Goal: Task Accomplishment & Management: Manage account settings

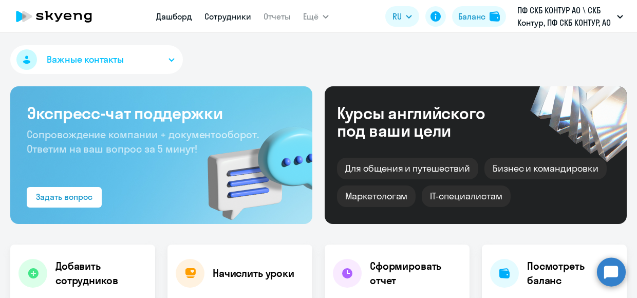
click at [239, 16] on link "Сотрудники" at bounding box center [227, 16] width 47 height 10
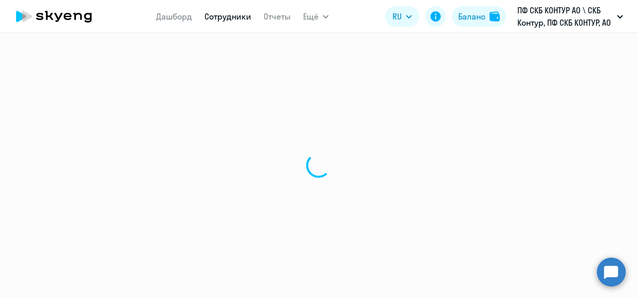
select select "30"
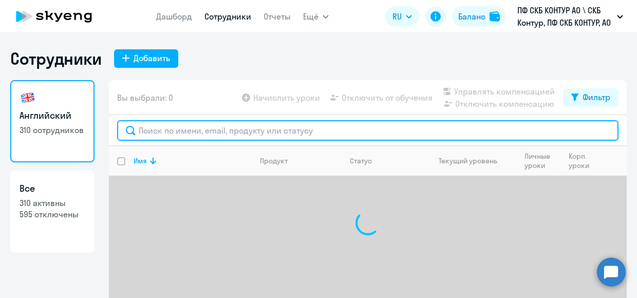
click at [172, 132] on input "text" at bounding box center [367, 130] width 501 height 21
paste input "56780"
type input "56780"
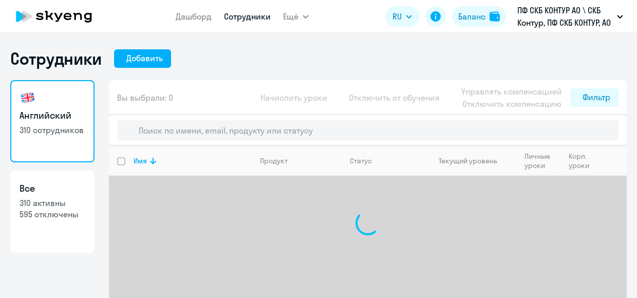
select select "30"
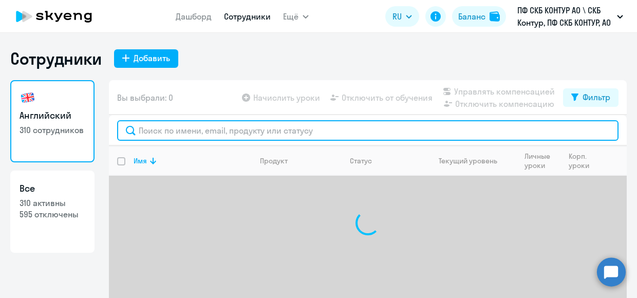
click at [176, 131] on input "text" at bounding box center [367, 130] width 501 height 21
paste input "56780"
type input "56780"
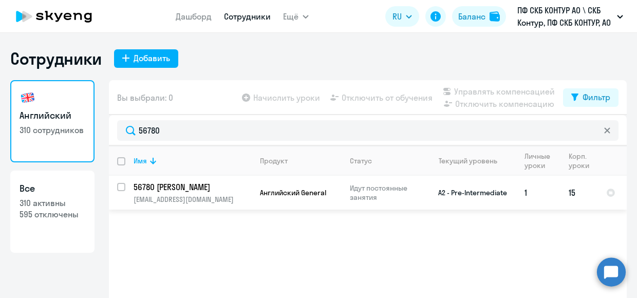
drag, startPoint x: 112, startPoint y: 185, endPoint x: 118, endPoint y: 187, distance: 6.5
click at [112, 185] on div at bounding box center [121, 187] width 25 height 25
checkbox input "true"
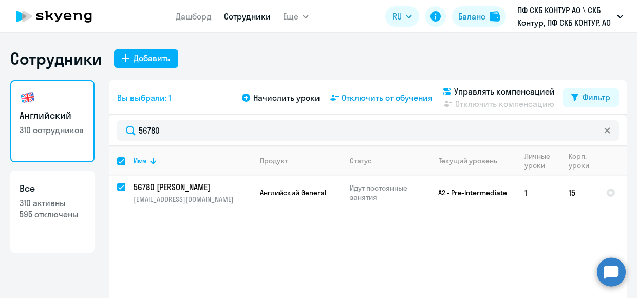
click at [381, 101] on span "Отключить от обучения" at bounding box center [386, 97] width 91 height 12
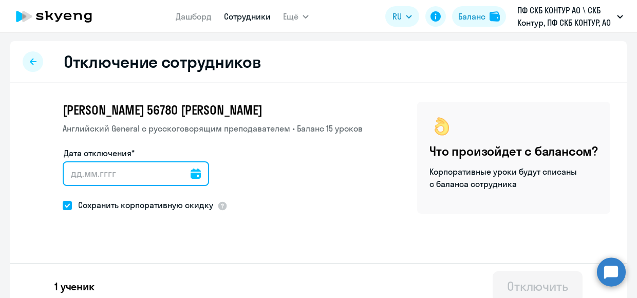
click at [127, 179] on input "Дата отключения*" at bounding box center [136, 173] width 146 height 25
click at [179, 176] on input "Дата отключения*" at bounding box center [136, 173] width 146 height 25
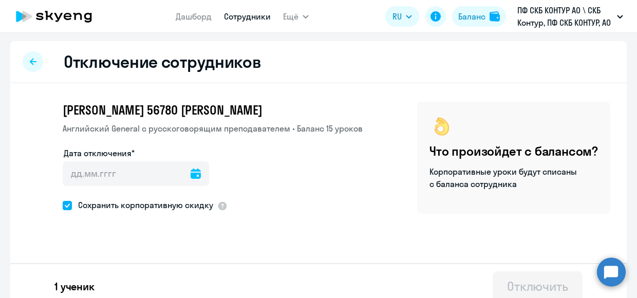
click at [191, 176] on icon at bounding box center [196, 173] width 10 height 10
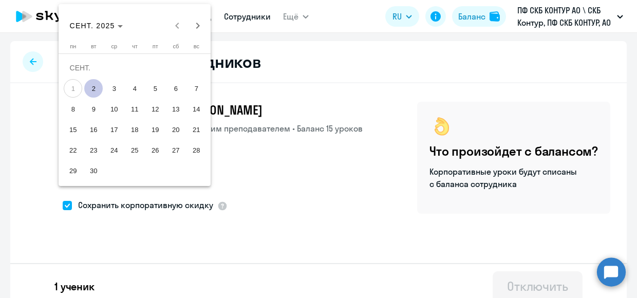
click at [157, 93] on span "5" at bounding box center [155, 88] width 18 height 18
type input "05.09.2025"
type input "5.9.2025"
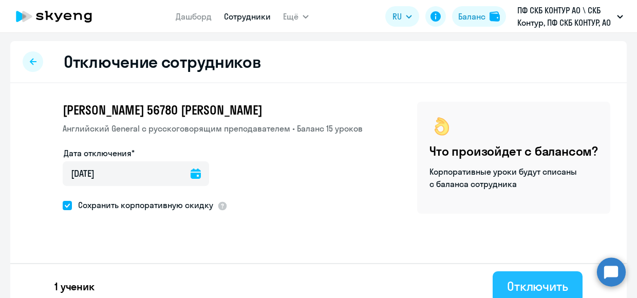
click at [521, 285] on div "Отключить" at bounding box center [537, 286] width 61 height 16
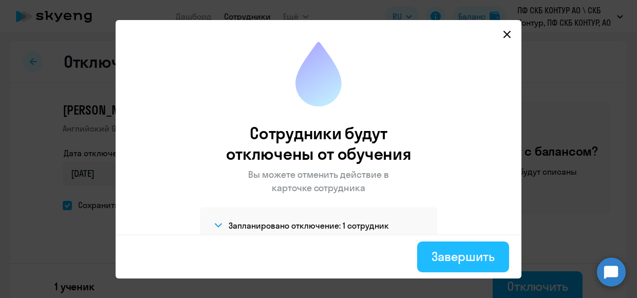
click at [455, 257] on div "Завершить" at bounding box center [462, 256] width 63 height 16
select select "30"
